Goal: Check status: Check status

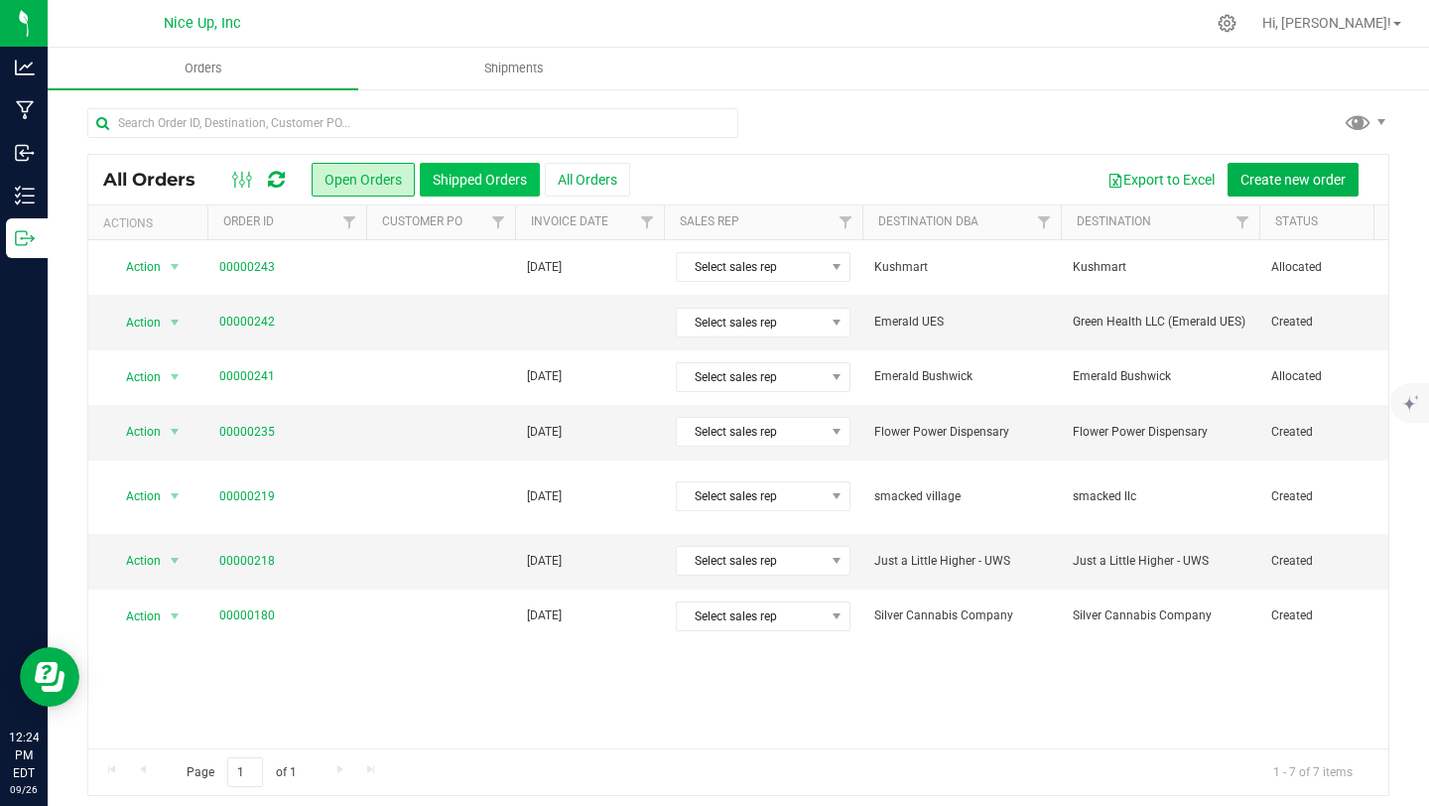
click at [450, 188] on button "Shipped Orders" at bounding box center [480, 180] width 120 height 34
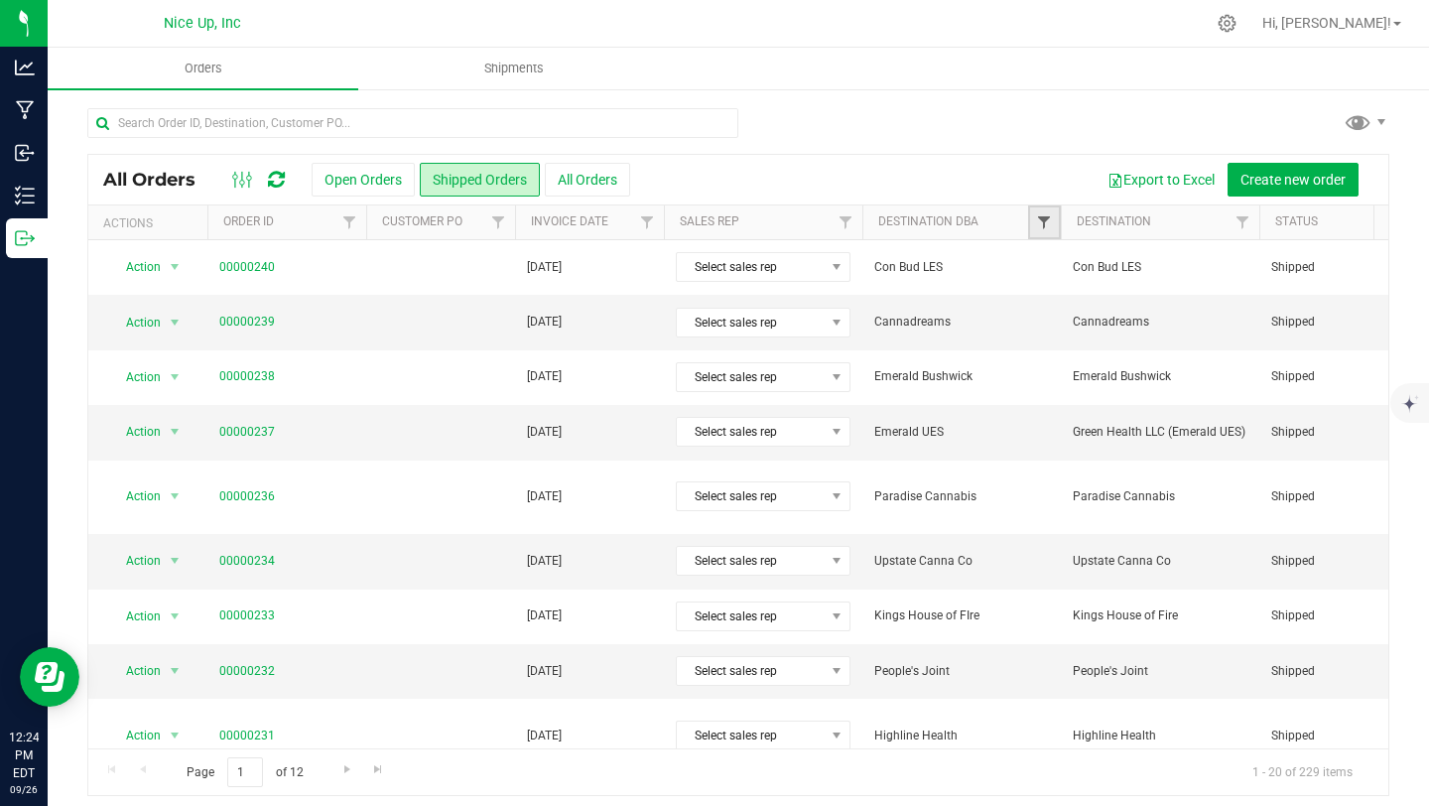
click at [1043, 218] on span "Filter" at bounding box center [1044, 222] width 16 height 16
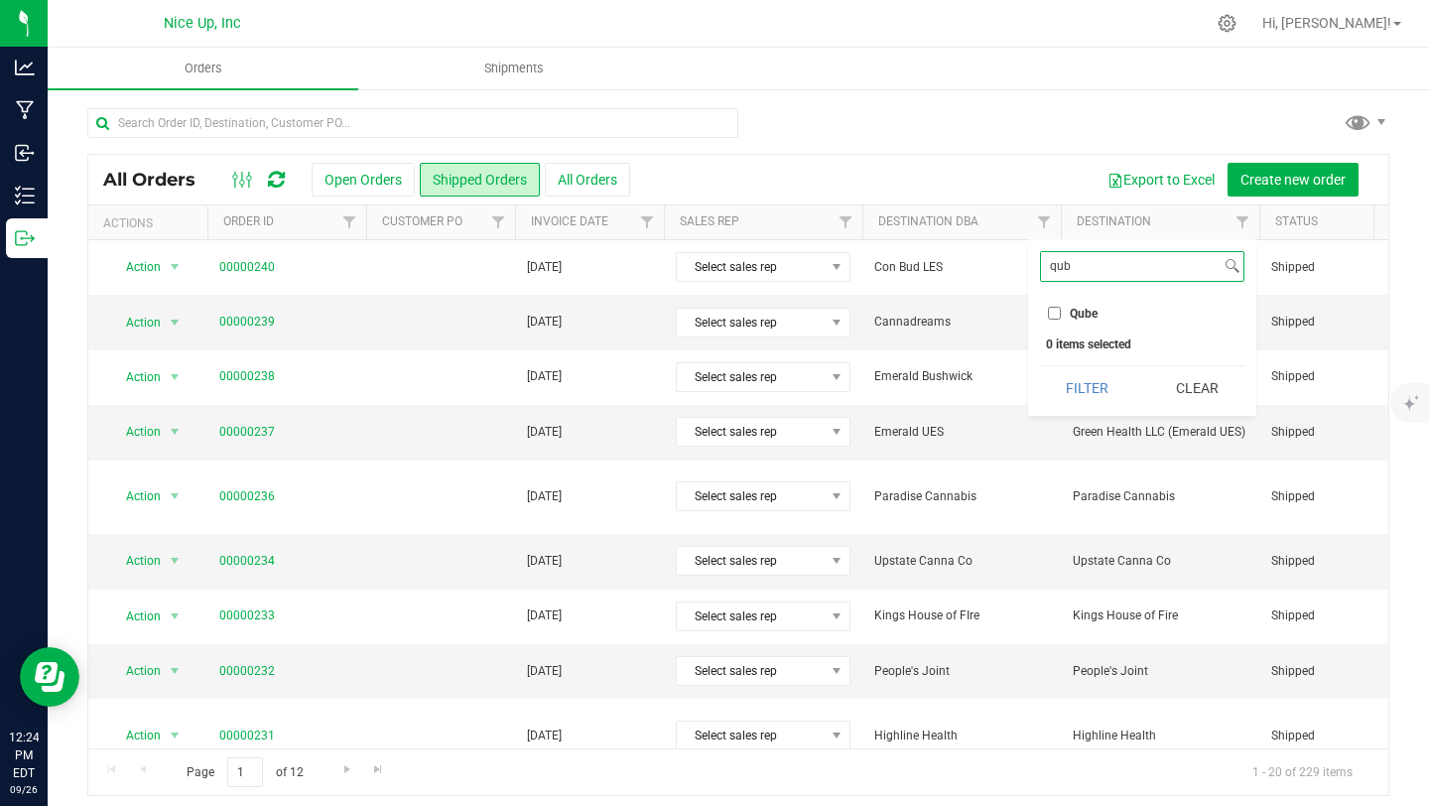
type input "qub"
click at [1094, 308] on span "Qube" at bounding box center [1084, 314] width 28 height 12
click at [1061, 307] on input "Qube" at bounding box center [1054, 313] width 13 height 13
checkbox input "true"
click at [1098, 393] on button "Filter" at bounding box center [1087, 388] width 95 height 44
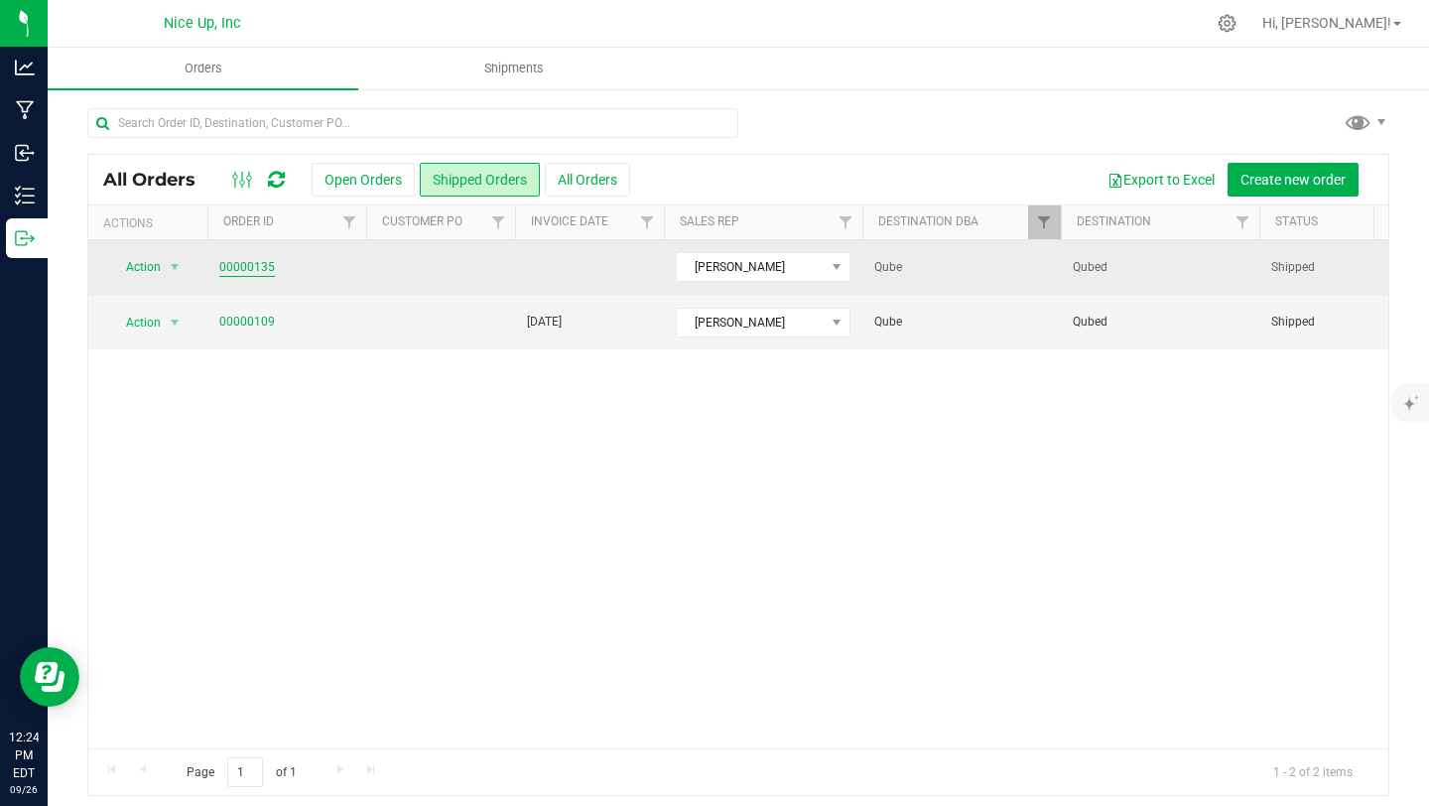
click at [260, 270] on link "00000135" at bounding box center [247, 267] width 56 height 19
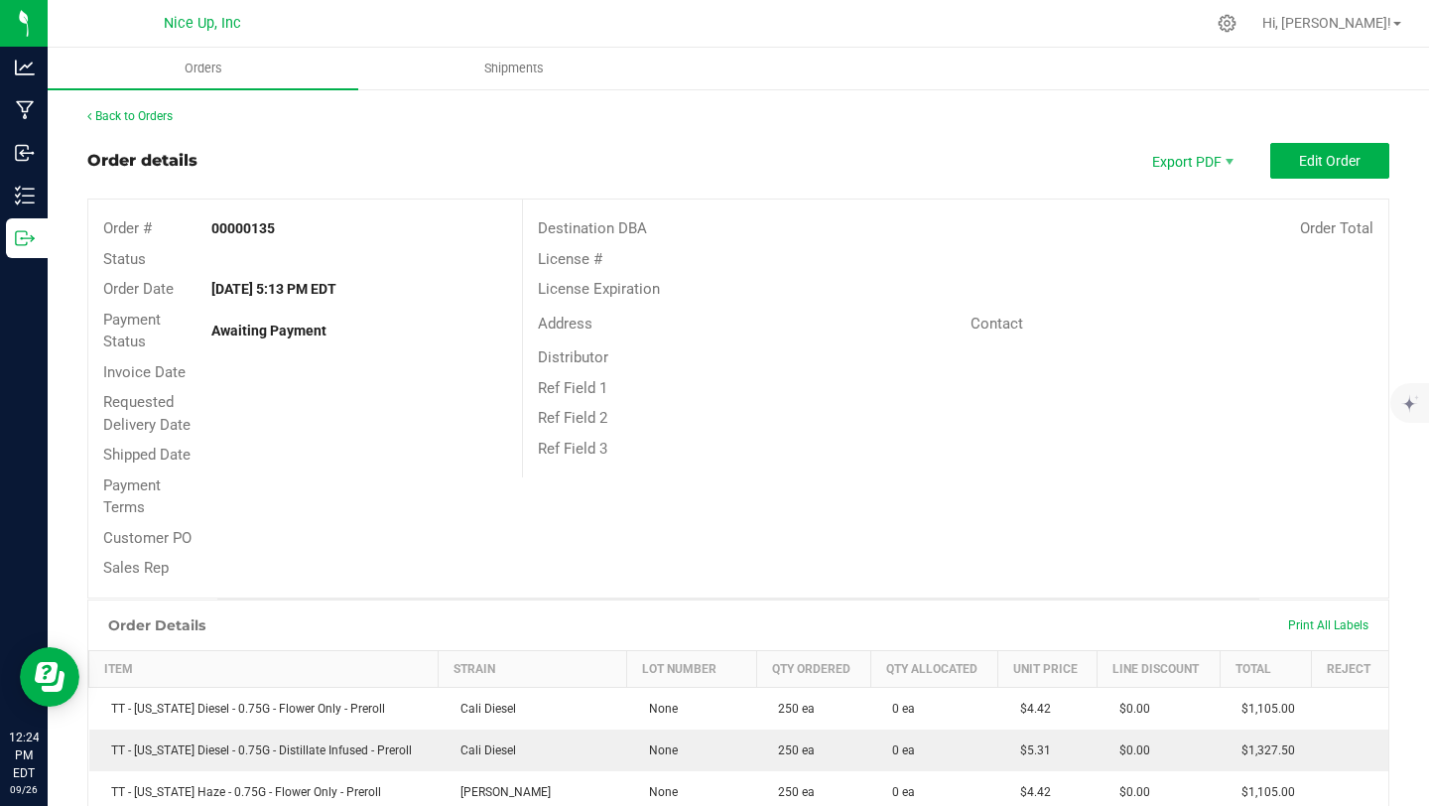
click at [144, 107] on div "Back to Orders" at bounding box center [738, 116] width 1302 height 18
click at [154, 111] on link "Back to Orders" at bounding box center [129, 116] width 85 height 14
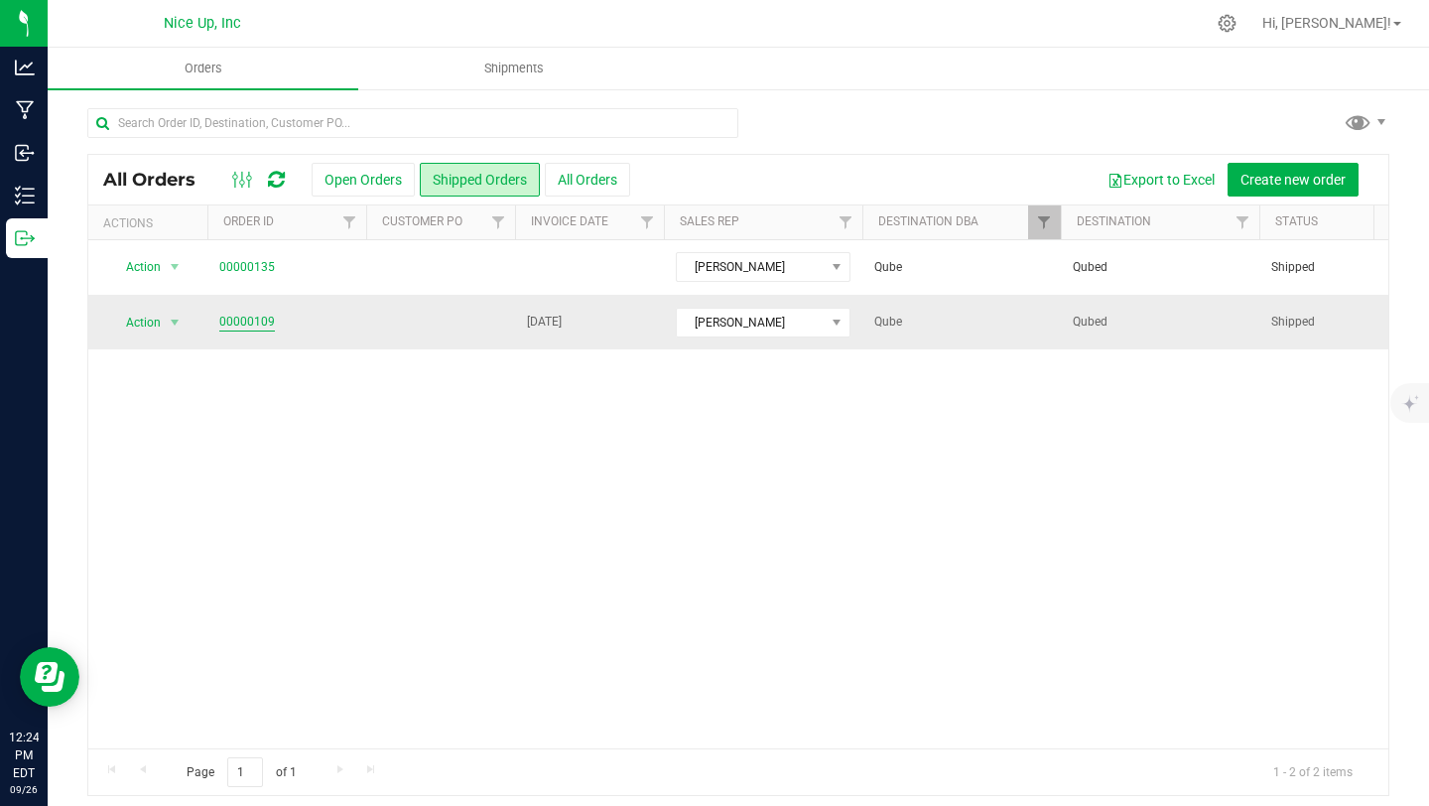
click at [248, 315] on link "00000109" at bounding box center [247, 322] width 56 height 19
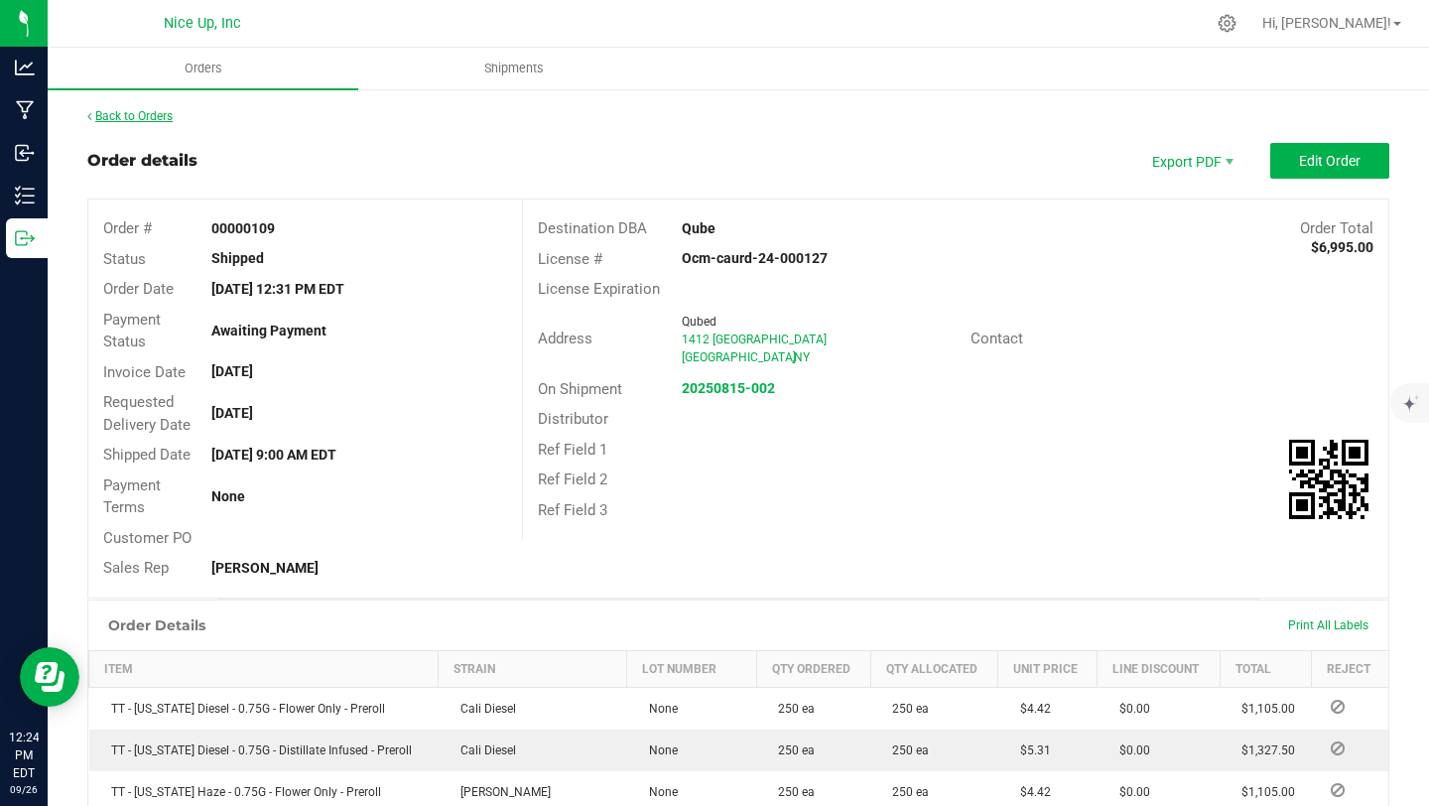
click at [136, 109] on link "Back to Orders" at bounding box center [129, 116] width 85 height 14
